Goal: Task Accomplishment & Management: Manage account settings

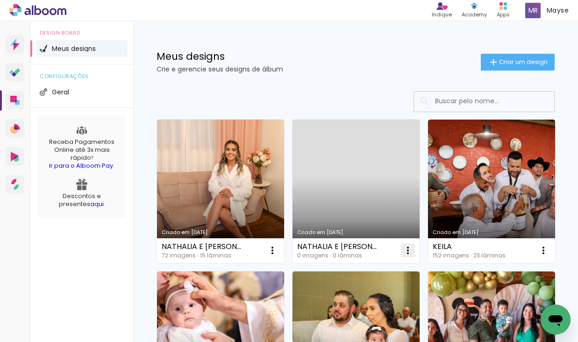
click at [403, 250] on iron-icon at bounding box center [407, 250] width 11 height 11
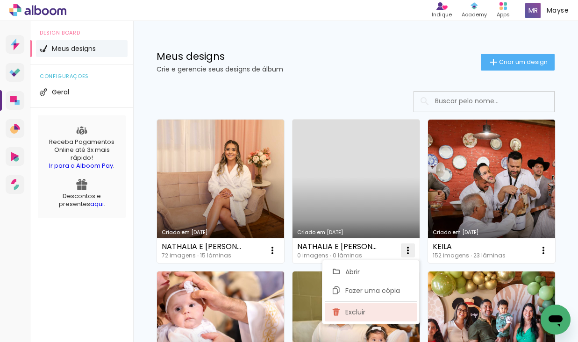
click at [365, 317] on paper-item "Excluir" at bounding box center [371, 312] width 92 height 19
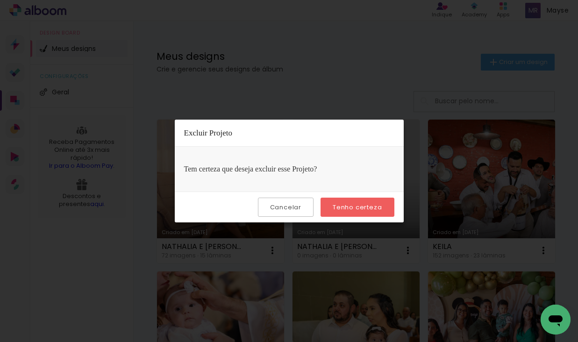
click at [0, 0] on slot "Tenho certeza" at bounding box center [0, 0] width 0 height 0
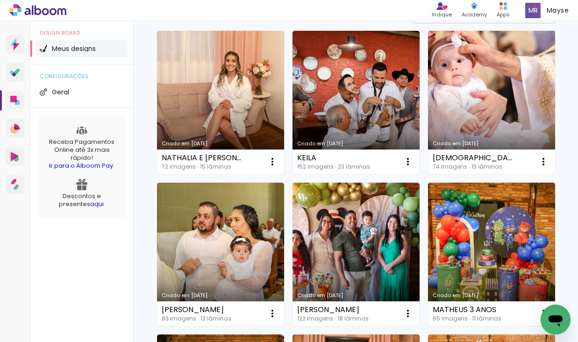
scroll to position [90, 0]
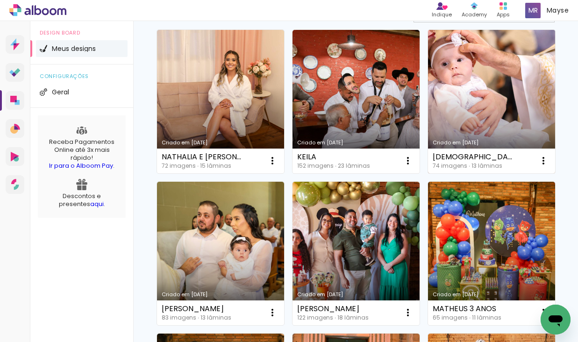
click at [485, 126] on link "Criado em [DATE]" at bounding box center [491, 101] width 127 height 143
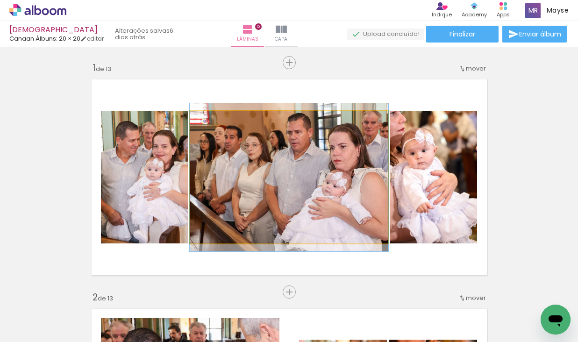
drag, startPoint x: 217, startPoint y: 192, endPoint x: 222, endPoint y: 194, distance: 5.9
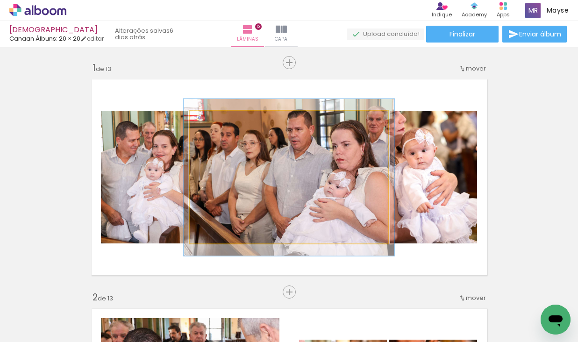
type paper-slider "106"
click at [218, 122] on div at bounding box center [213, 120] width 15 height 15
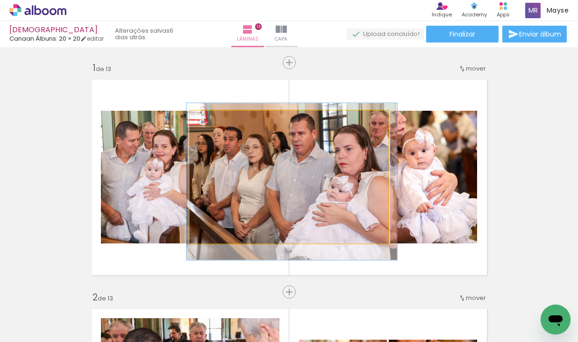
drag, startPoint x: 245, startPoint y: 205, endPoint x: 247, endPoint y: 209, distance: 5.1
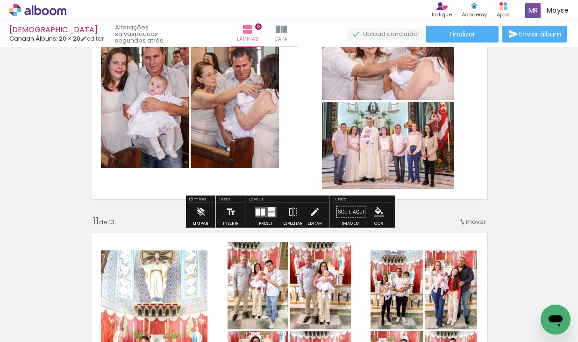
scroll to position [2139, 0]
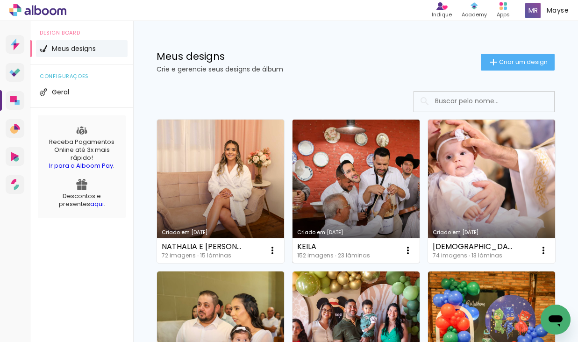
scroll to position [143, 0]
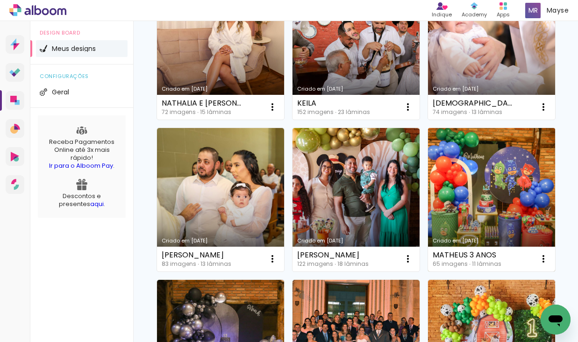
click at [500, 198] on link "Criado em [DATE]" at bounding box center [491, 199] width 127 height 143
